Goal: Information Seeking & Learning: Learn about a topic

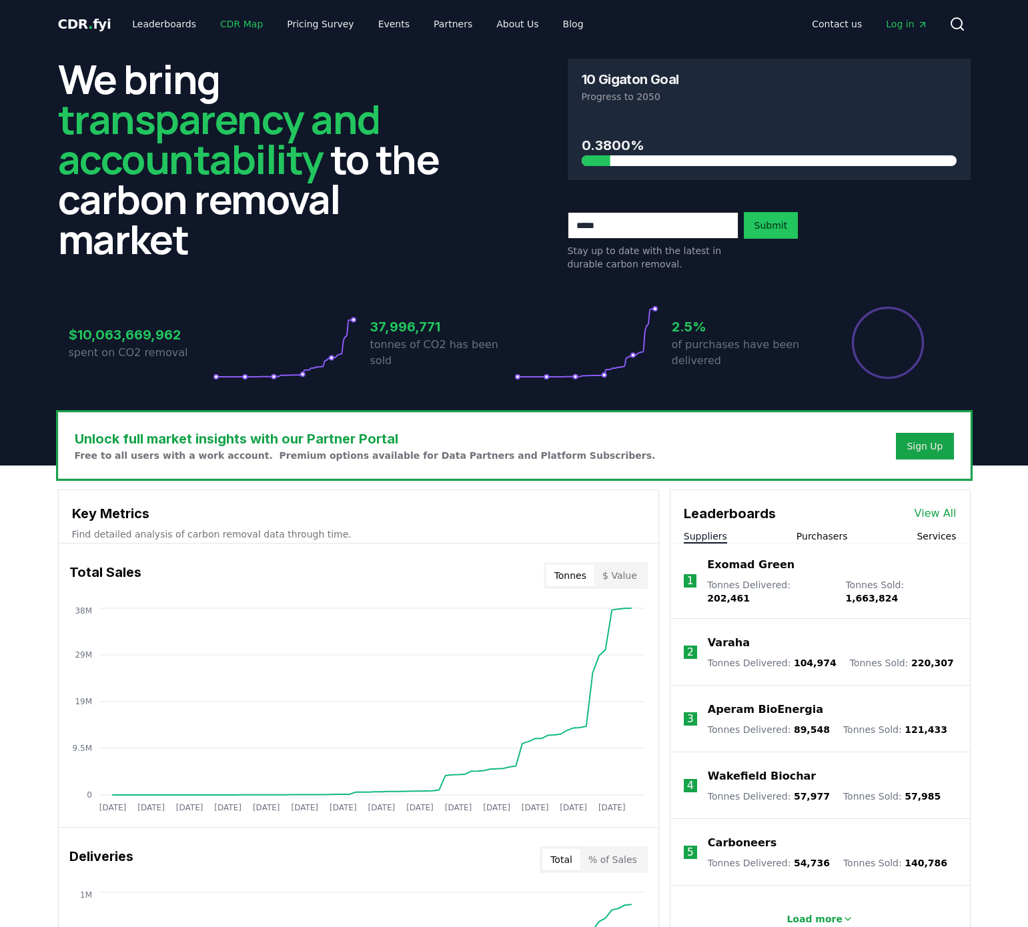
click at [221, 17] on link "CDR Map" at bounding box center [241, 24] width 64 height 24
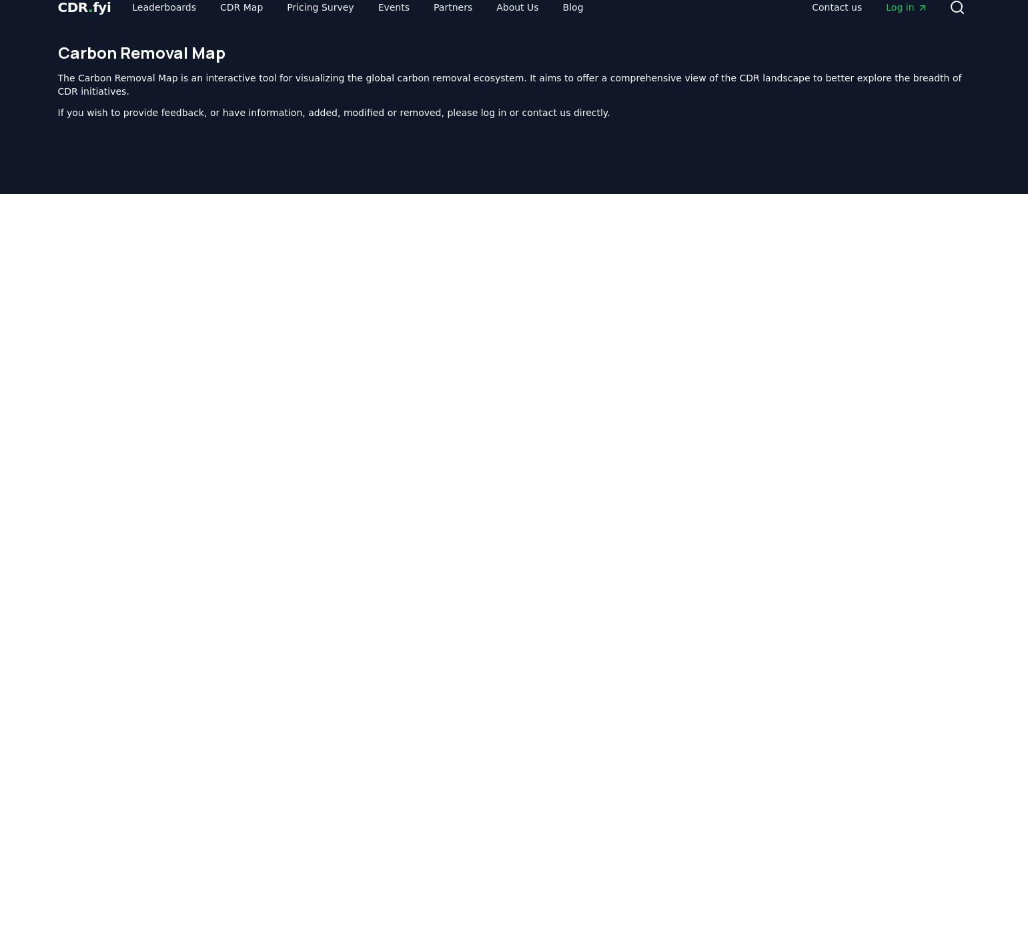
scroll to position [11, 0]
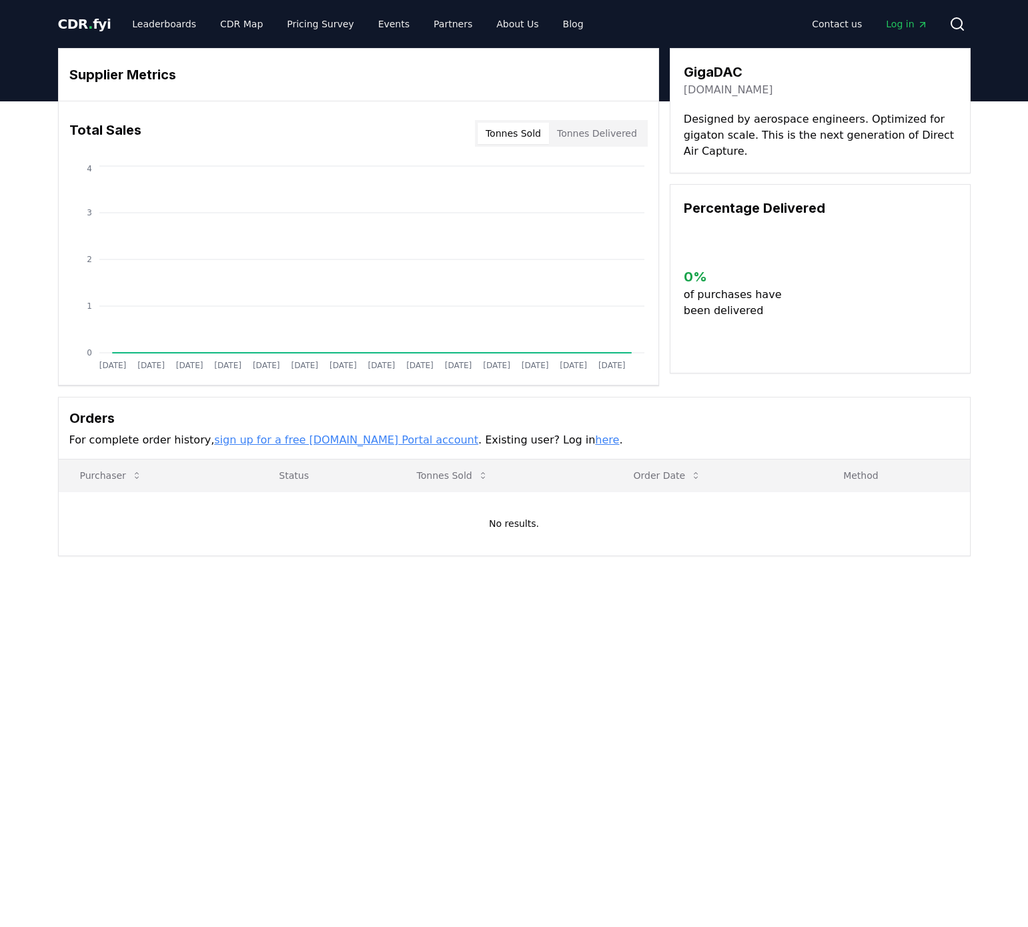
click at [703, 93] on link "gigadac.org" at bounding box center [728, 90] width 89 height 16
